Goal: Transaction & Acquisition: Purchase product/service

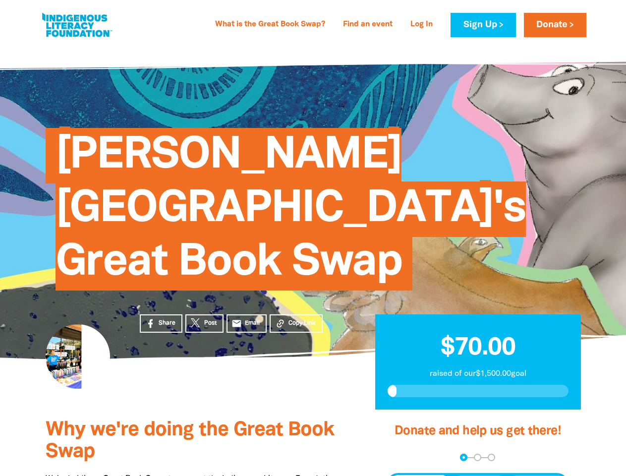
click at [313, 238] on span "[PERSON_NAME][GEOGRAPHIC_DATA]'s Great Book Swap" at bounding box center [291, 212] width 471 height 155
click at [296, 319] on span "Copy Link" at bounding box center [302, 323] width 27 height 9
click at [401, 454] on div "arrow_back Back Step 1 Step 2 Step 3" at bounding box center [477, 457] width 181 height 7
click at [464, 456] on div "Navigate to step 1 of 3 to enter your donation amount" at bounding box center [464, 457] width 2 height 2
click at [420, 476] on span "One-time" at bounding box center [420, 484] width 35 height 12
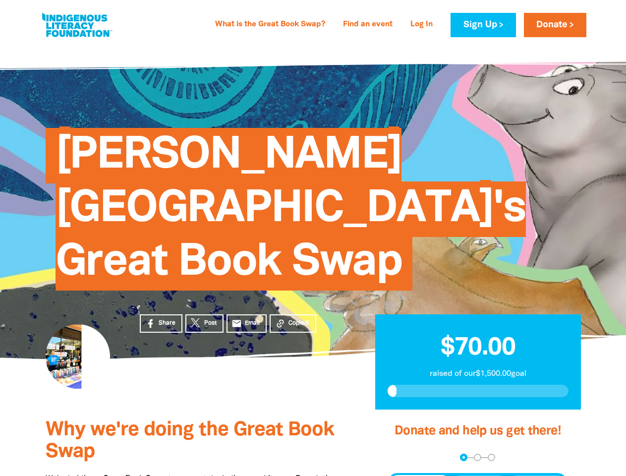
click at [480, 476] on span "Weekly" at bounding box center [480, 484] width 28 height 12
click at [538, 476] on span "Monthly" at bounding box center [538, 484] width 30 height 12
